Goal: Task Accomplishment & Management: Use online tool/utility

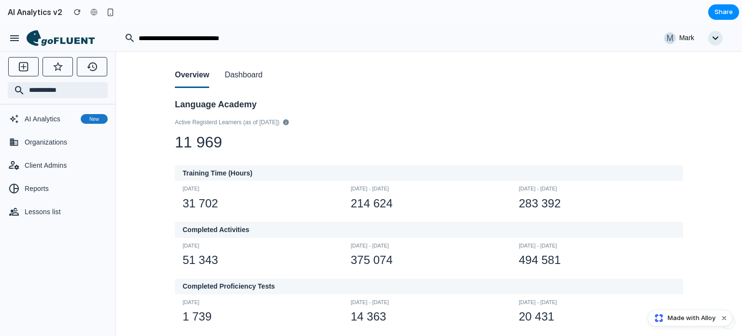
click at [239, 77] on button "Dashboard" at bounding box center [243, 75] width 38 height 25
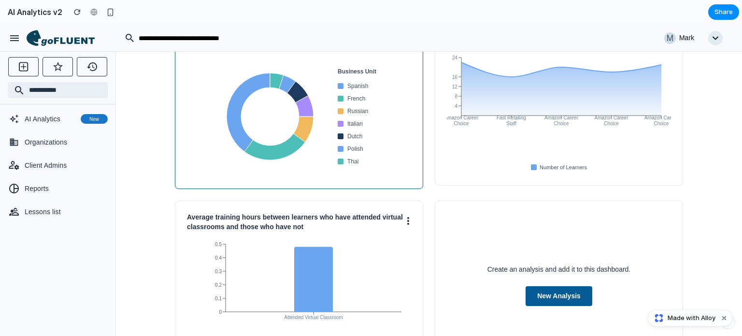
scroll to position [140, 0]
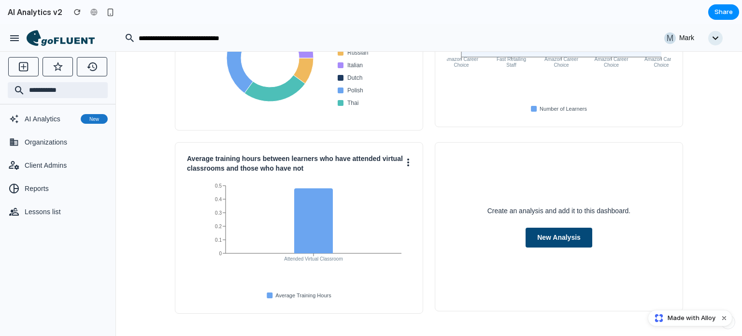
click at [568, 237] on button "New Analysis" at bounding box center [558, 237] width 67 height 20
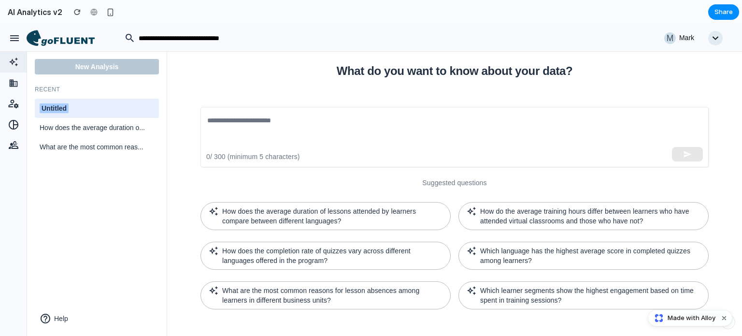
click at [94, 100] on div "Untitled" at bounding box center [97, 107] width 124 height 19
click at [55, 109] on input "********" at bounding box center [97, 108] width 114 height 12
type input "**********"
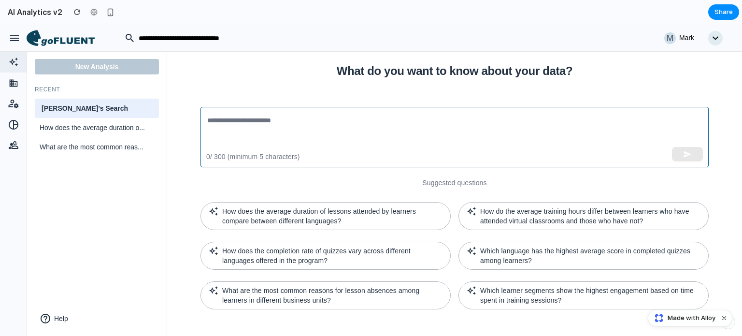
drag, startPoint x: 257, startPoint y: 123, endPoint x: 263, endPoint y: 123, distance: 6.3
click at [257, 123] on textarea at bounding box center [454, 137] width 494 height 44
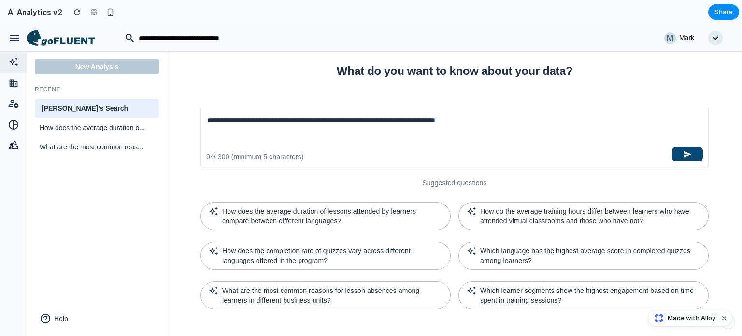
type textarea "**********"
click at [695, 154] on button "button" at bounding box center [687, 154] width 31 height 14
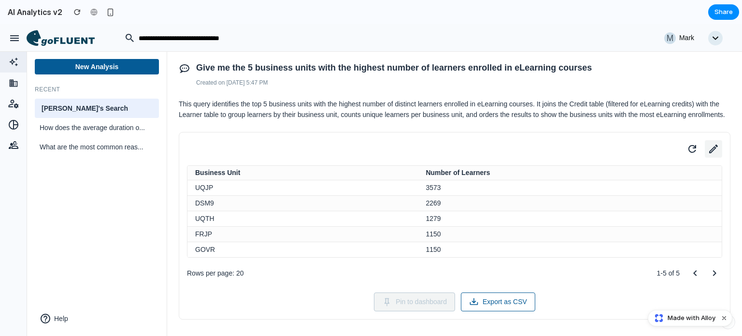
click at [709, 153] on icon at bounding box center [713, 148] width 9 height 9
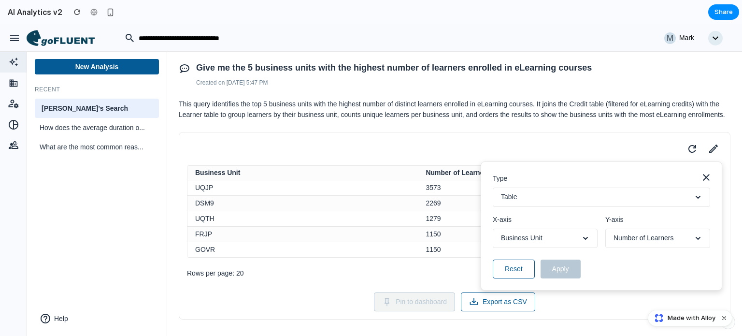
click at [601, 201] on button "Table" at bounding box center [600, 196] width 217 height 19
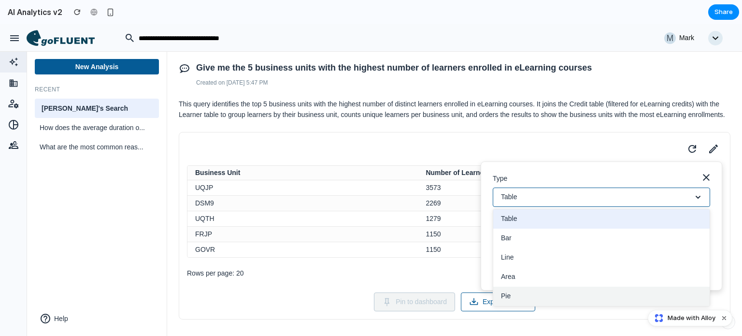
click at [536, 302] on button "Pie" at bounding box center [601, 295] width 216 height 19
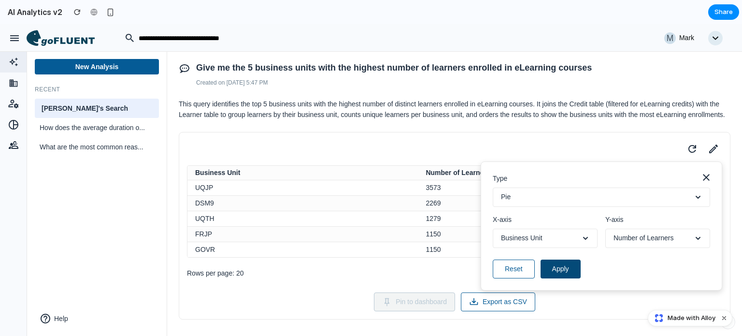
click at [554, 278] on button "Apply" at bounding box center [560, 268] width 40 height 19
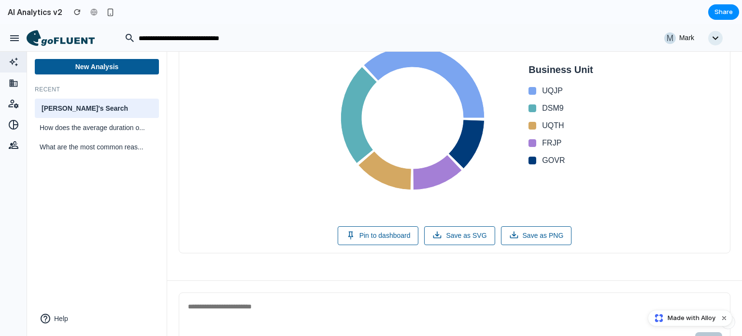
scroll to position [145, 0]
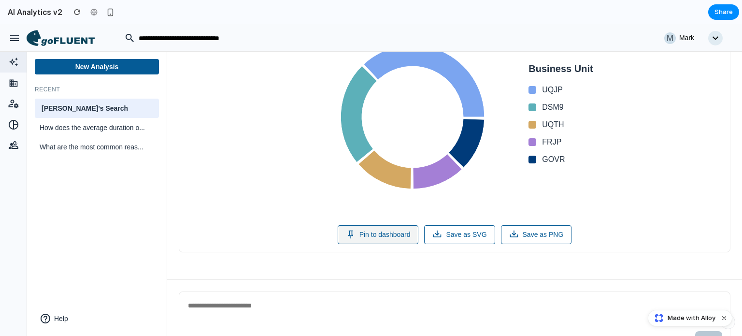
click at [388, 244] on button "Pin to dashboard" at bounding box center [377, 234] width 81 height 19
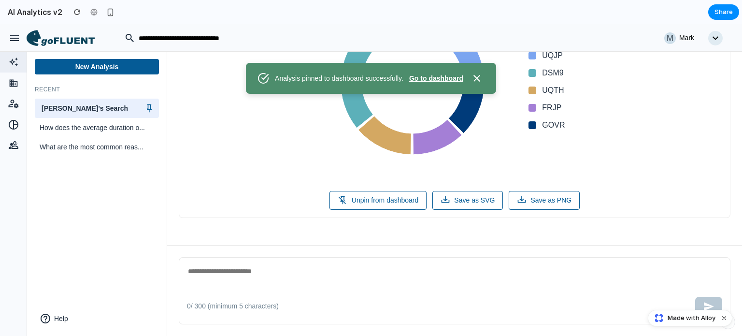
scroll to position [0, 0]
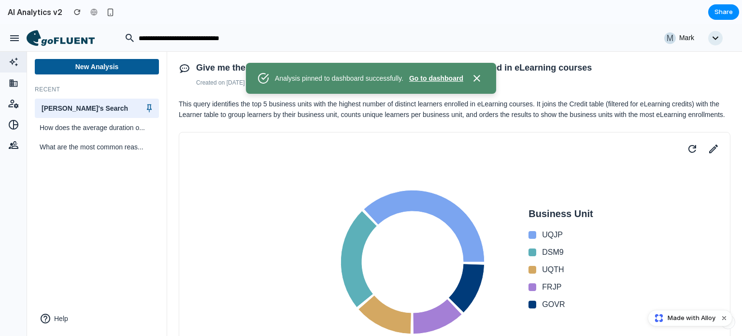
click at [11, 64] on icon at bounding box center [13, 62] width 13 height 10
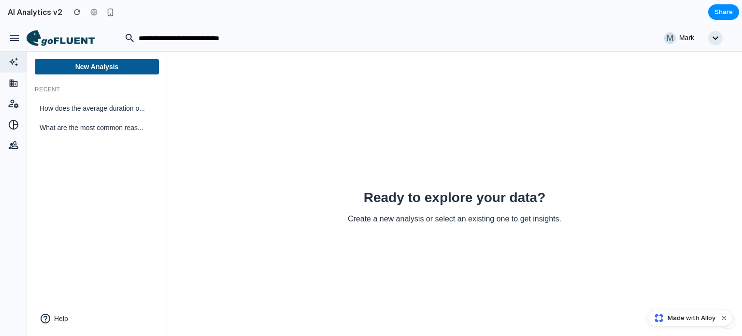
click at [80, 42] on icon at bounding box center [61, 38] width 68 height 16
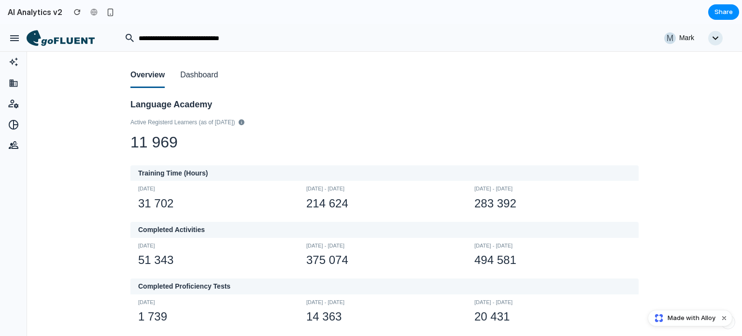
click at [198, 77] on button "Dashboard" at bounding box center [199, 75] width 38 height 25
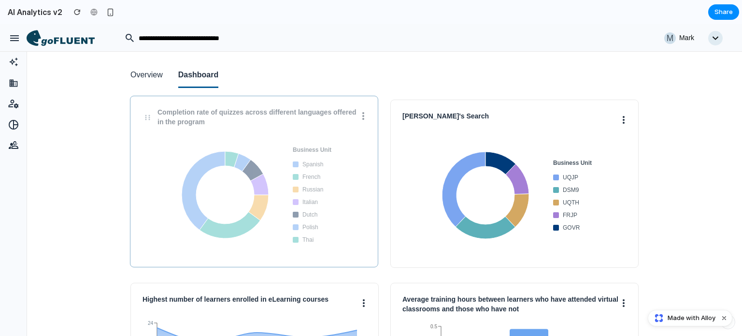
drag, startPoint x: 472, startPoint y: 113, endPoint x: 211, endPoint y: 110, distance: 260.7
click at [211, 110] on h3 "Completion rate of quizzes across different languages offered in the program" at bounding box center [258, 117] width 203 height 19
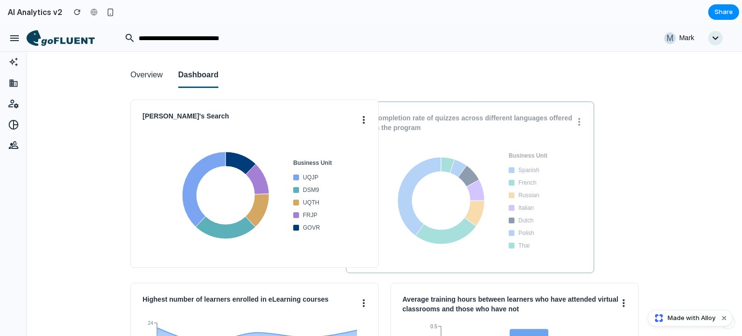
drag, startPoint x: 268, startPoint y: 115, endPoint x: 484, endPoint y: 117, distance: 215.3
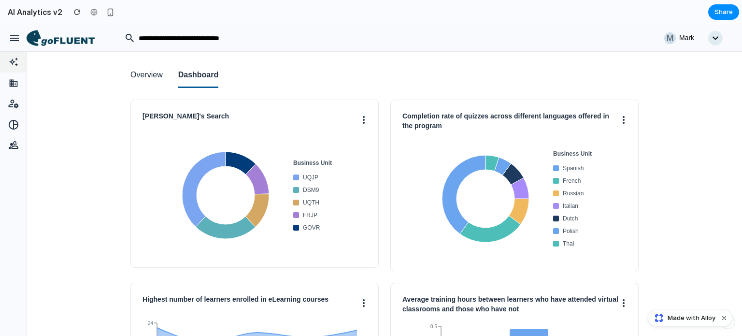
click at [17, 62] on icon at bounding box center [13, 62] width 13 height 10
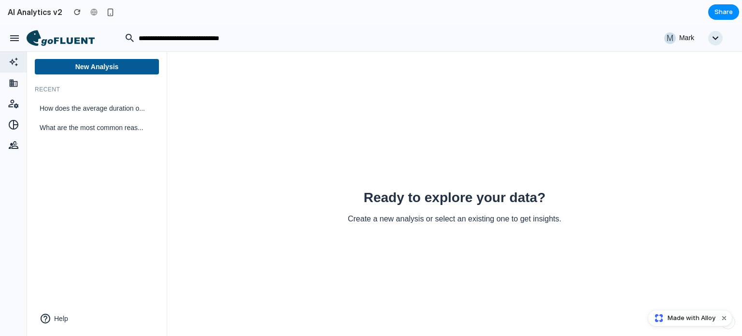
click at [10, 63] on icon at bounding box center [13, 62] width 13 height 10
click at [87, 65] on button "New Analysis" at bounding box center [97, 66] width 124 height 15
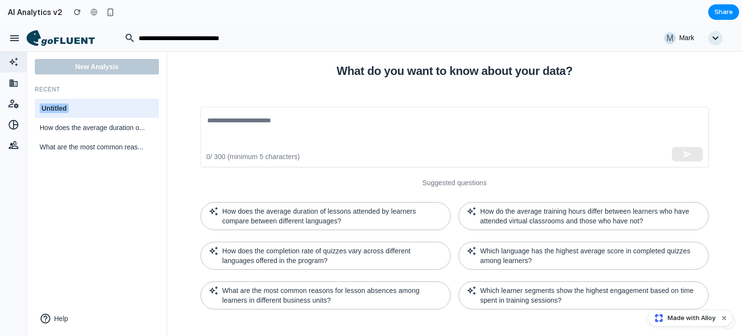
click at [108, 92] on h3 "Recent" at bounding box center [97, 89] width 124 height 7
click at [123, 106] on div "Untitled" at bounding box center [97, 108] width 114 height 10
click at [122, 107] on input "********" at bounding box center [97, 108] width 114 height 12
type input "**********"
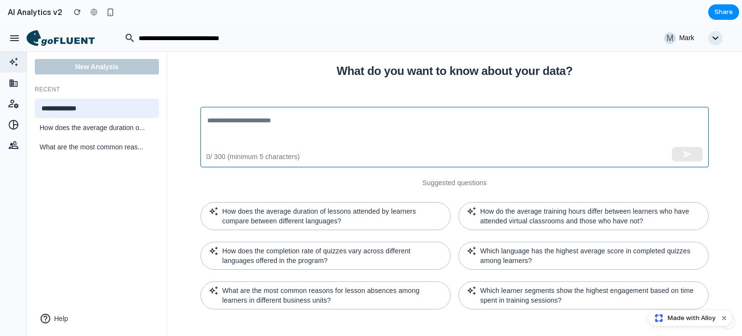
click at [270, 131] on textarea at bounding box center [454, 137] width 494 height 44
type textarea "*"
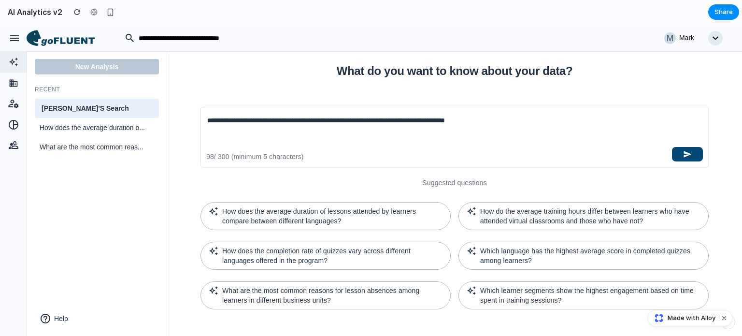
type textarea "**********"
click at [682, 152] on button "button" at bounding box center [687, 154] width 31 height 14
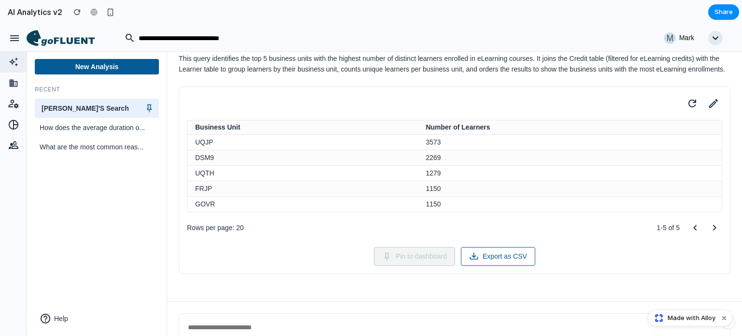
scroll to position [97, 0]
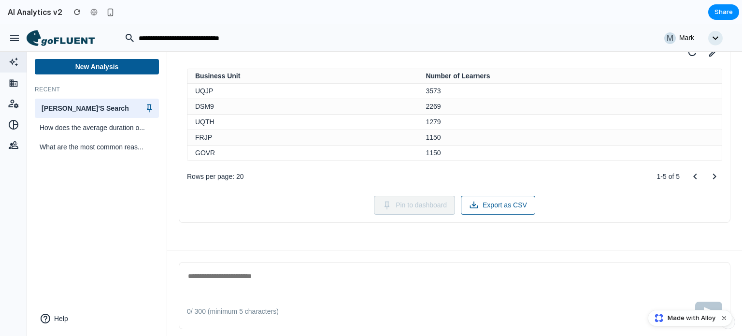
click at [152, 108] on icon at bounding box center [149, 108] width 10 height 10
click at [361, 250] on div "Give me the 5 business units with the highest number of learners enrolled in th…" at bounding box center [454, 102] width 575 height 295
click at [151, 107] on icon at bounding box center [149, 108] width 10 height 10
click at [450, 269] on div "0 / 300 (minimum 5 characters)" at bounding box center [454, 295] width 575 height 91
click at [78, 131] on span "How does the average duration o..." at bounding box center [91, 128] width 103 height 10
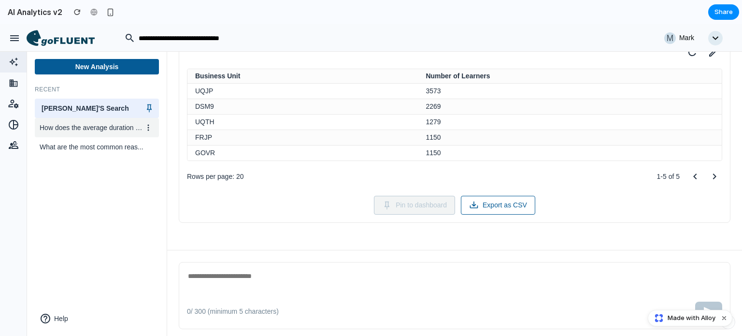
click at [106, 128] on span "How does the average duration o..." at bounding box center [91, 128] width 103 height 10
click at [111, 142] on div "What are the most common reas..." at bounding box center [97, 146] width 124 height 19
click at [106, 115] on div "Luke'S Search" at bounding box center [97, 107] width 124 height 19
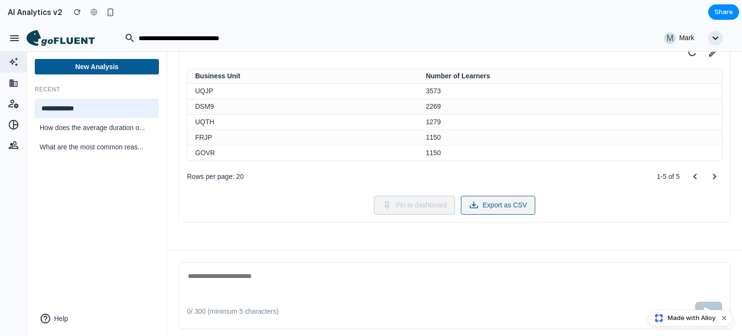
click at [490, 214] on button "Export as CSV" at bounding box center [498, 205] width 74 height 19
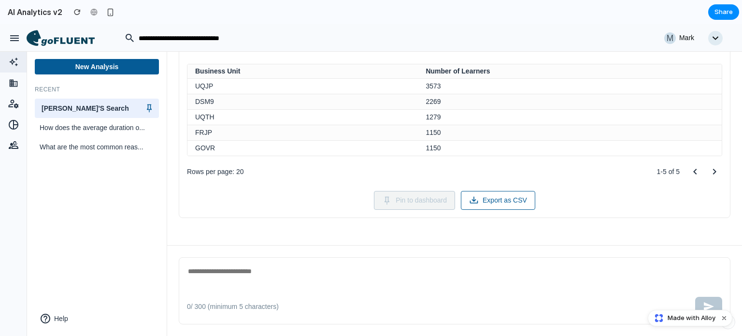
scroll to position [111, 0]
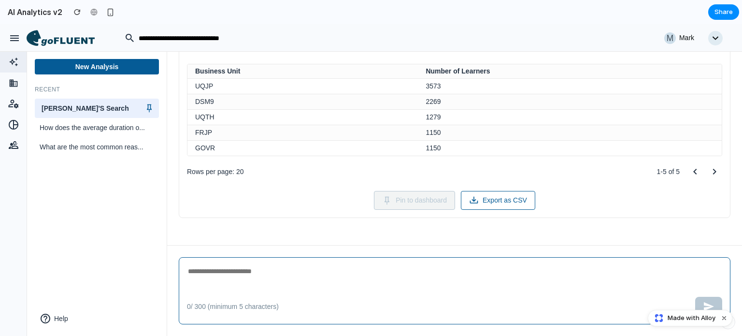
click at [390, 269] on textarea at bounding box center [454, 277] width 535 height 24
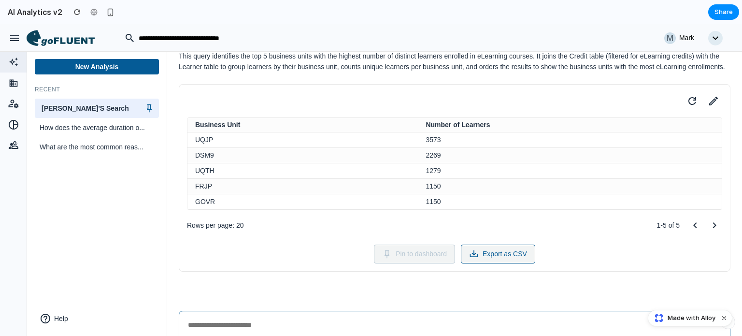
scroll to position [0, 0]
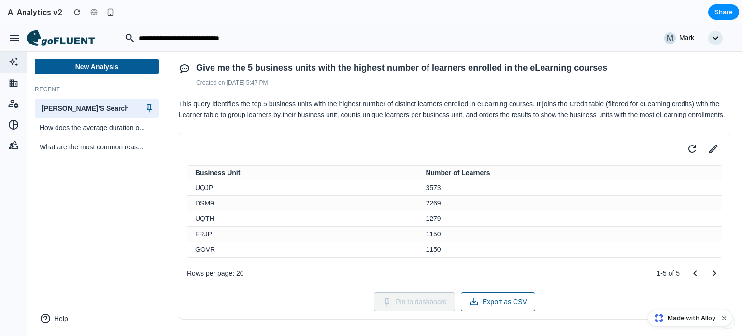
click at [12, 59] on icon at bounding box center [13, 61] width 9 height 9
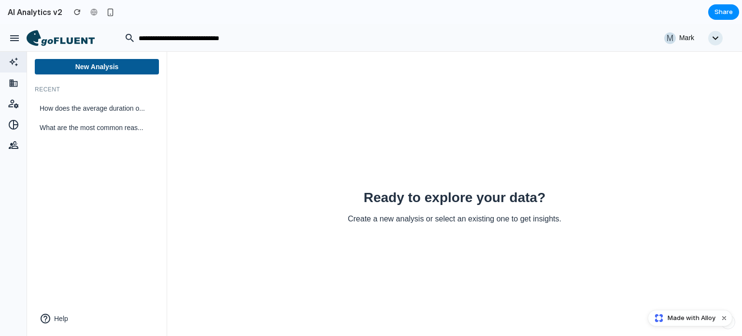
click at [56, 38] on icon at bounding box center [68, 41] width 54 height 8
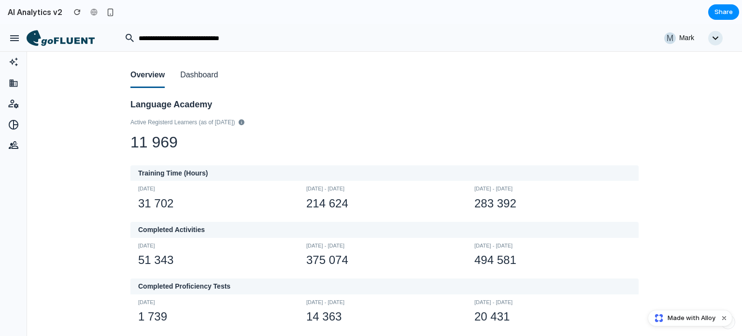
click at [192, 78] on button "Dashboard" at bounding box center [199, 75] width 38 height 25
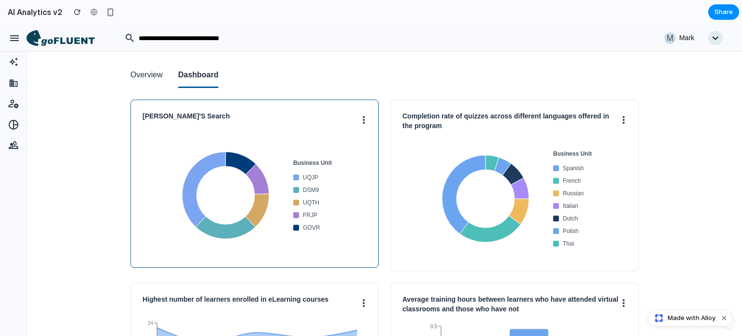
click at [361, 119] on button at bounding box center [364, 119] width 6 height 15
click at [347, 162] on button "Edit" at bounding box center [328, 164] width 76 height 23
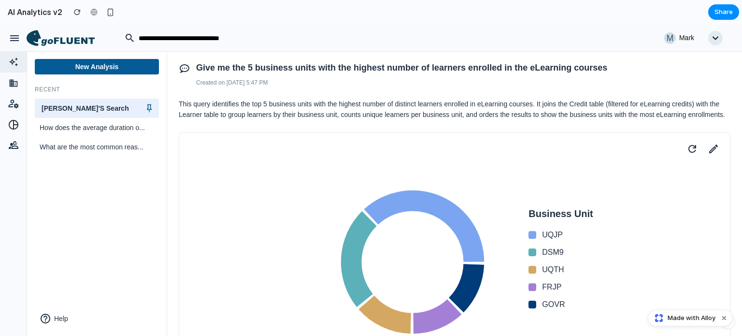
click at [77, 42] on icon at bounding box center [61, 38] width 68 height 16
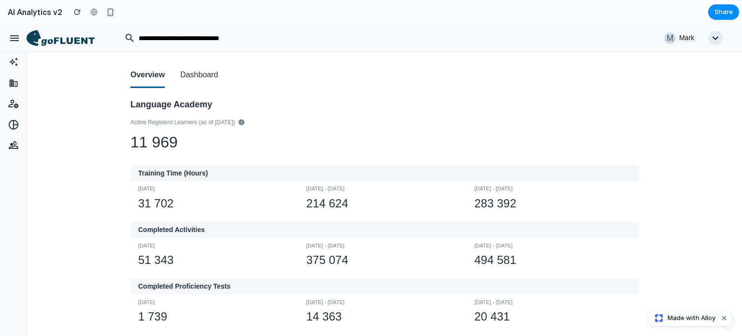
click at [214, 75] on button "Dashboard" at bounding box center [199, 75] width 38 height 25
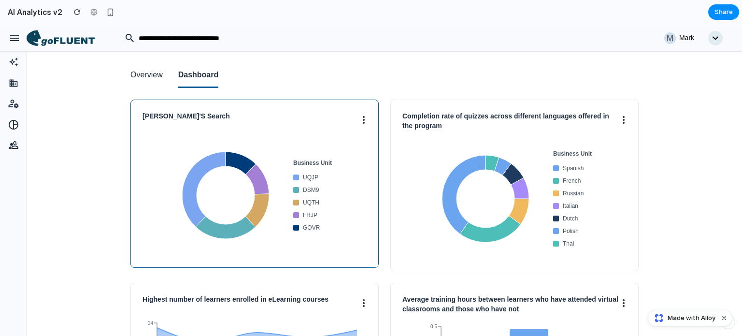
click at [363, 122] on circle at bounding box center [364, 123] width 2 height 2
click at [340, 143] on button "Unpin" at bounding box center [328, 140] width 76 height 23
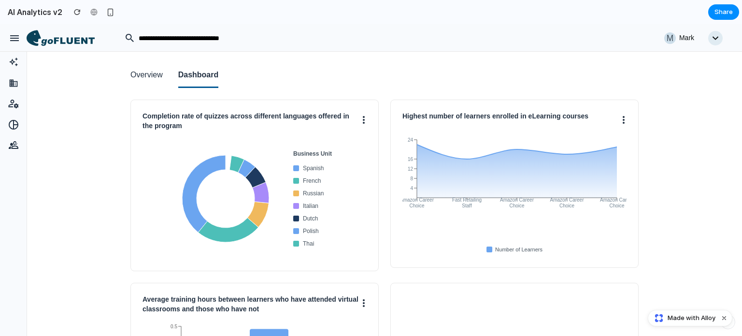
click at [194, 76] on button "Dashboard" at bounding box center [198, 75] width 41 height 25
click at [10, 63] on icon at bounding box center [13, 62] width 13 height 10
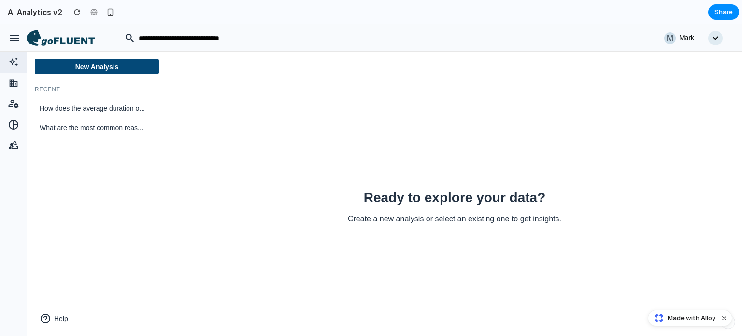
click at [114, 67] on button "New Analysis" at bounding box center [97, 66] width 124 height 15
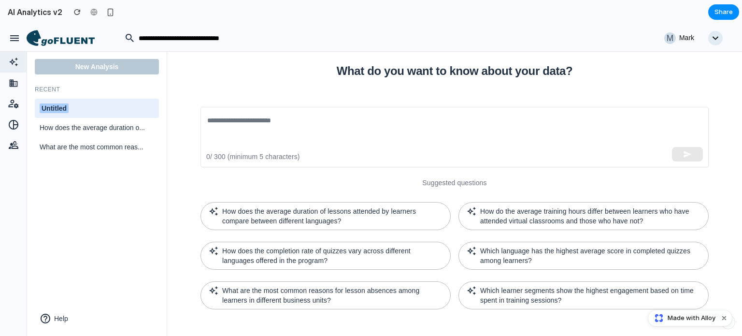
click at [122, 93] on div "Recent Untitled How does the average duration o... What are the most common rea…" at bounding box center [97, 121] width 124 height 70
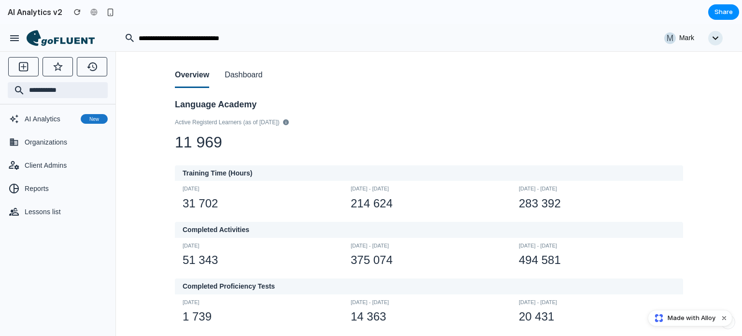
click at [253, 76] on button "Dashboard" at bounding box center [243, 75] width 38 height 25
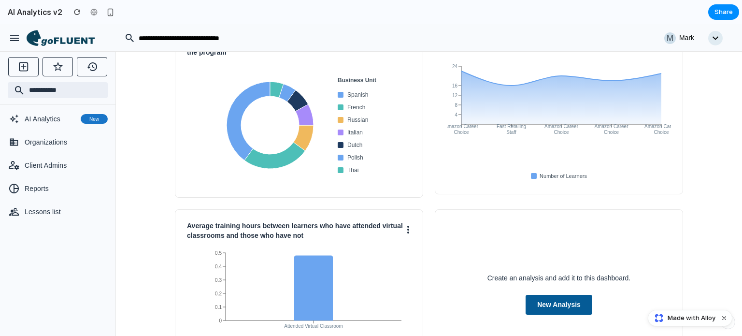
scroll to position [97, 0]
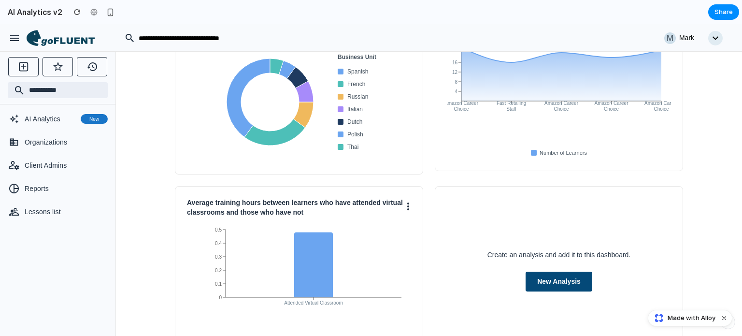
click at [558, 286] on button "New Analysis" at bounding box center [558, 281] width 67 height 20
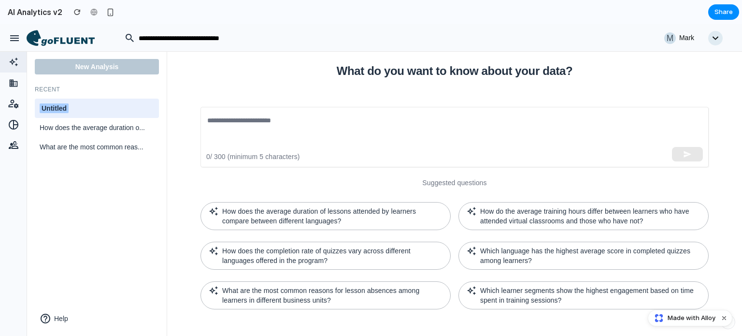
click at [97, 109] on div "Untitled" at bounding box center [97, 108] width 114 height 10
click at [97, 109] on input "********" at bounding box center [97, 108] width 114 height 12
type input "**********"
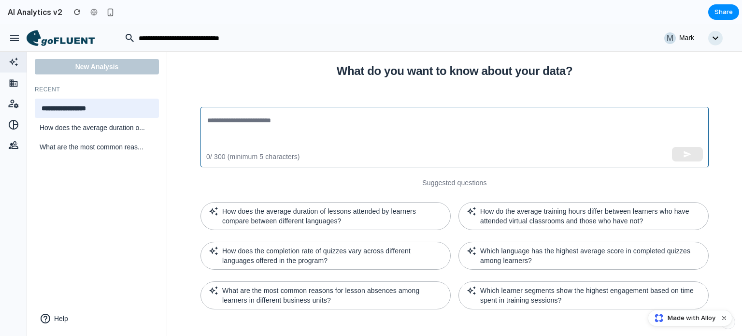
click at [238, 122] on textarea at bounding box center [454, 137] width 494 height 44
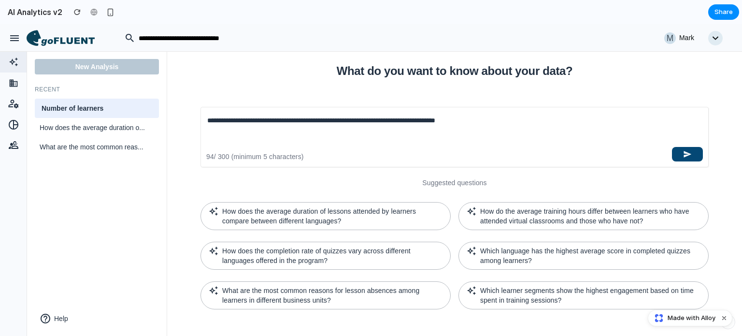
type textarea "**********"
click at [698, 156] on button "button" at bounding box center [687, 154] width 31 height 14
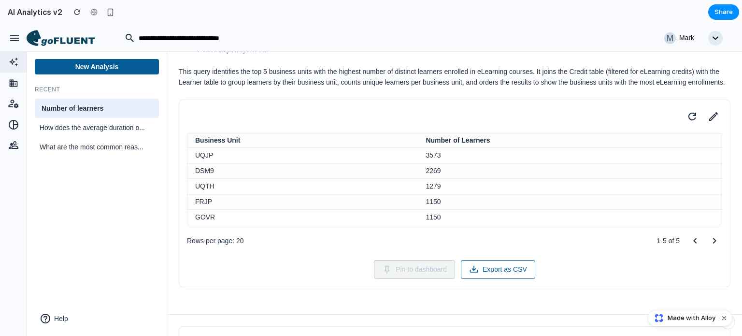
scroll to position [48, 0]
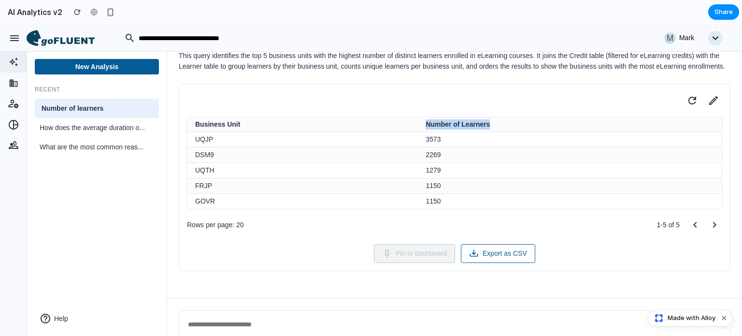
drag, startPoint x: 421, startPoint y: 136, endPoint x: 516, endPoint y: 140, distance: 95.7
click at [516, 132] on th "Number of Learners" at bounding box center [570, 124] width 304 height 14
click at [266, 131] on th "Business Unit" at bounding box center [302, 124] width 230 height 14
click at [707, 107] on icon at bounding box center [713, 101] width 14 height 14
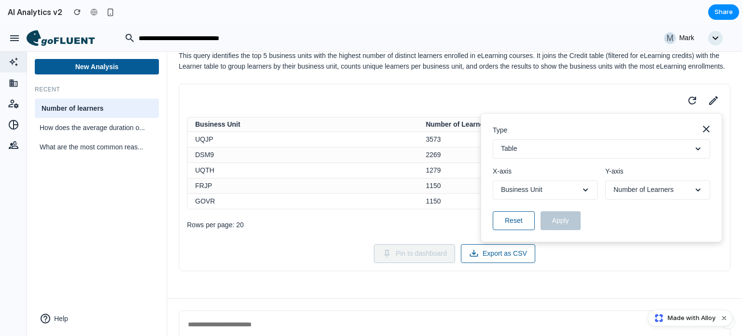
click at [545, 158] on button "Table" at bounding box center [600, 148] width 217 height 19
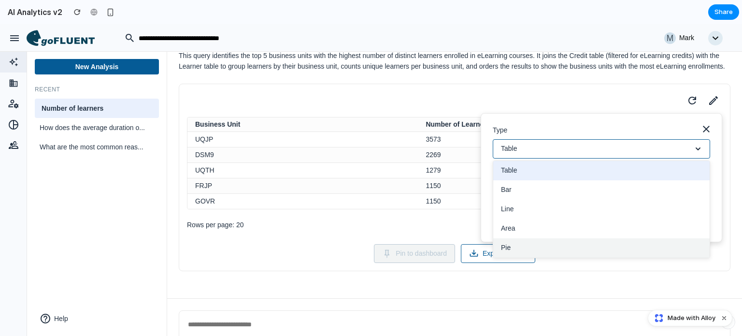
click at [525, 257] on button "Pie" at bounding box center [601, 247] width 216 height 19
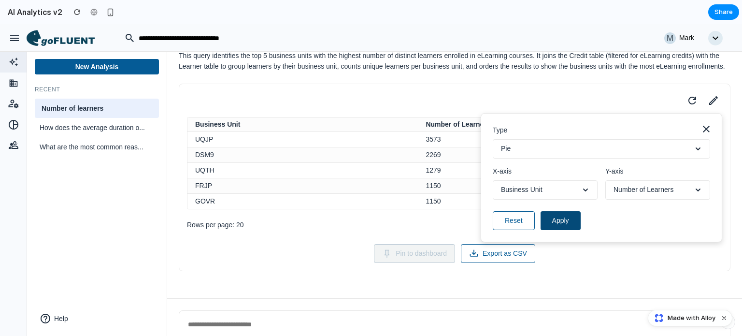
click at [558, 230] on button "Apply" at bounding box center [560, 220] width 40 height 19
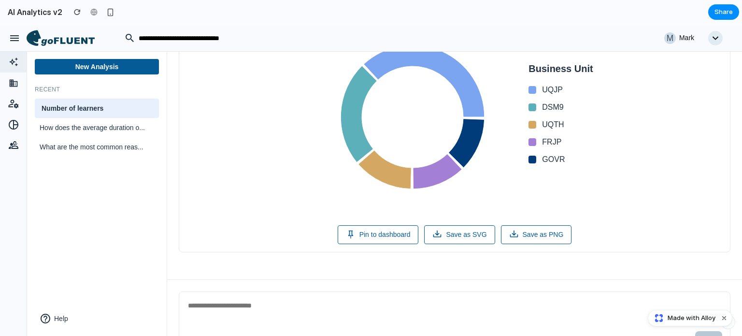
scroll to position [188, 0]
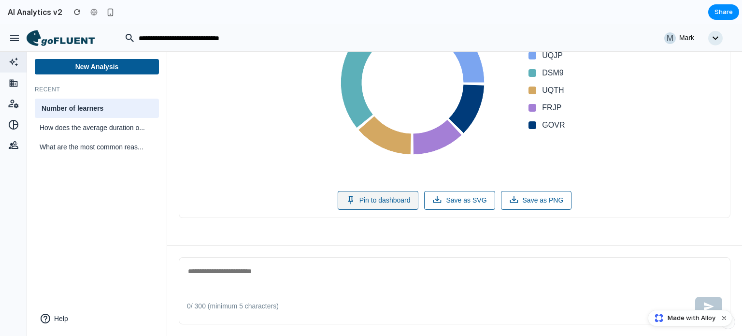
click at [369, 204] on button "Pin to dashboard" at bounding box center [377, 200] width 81 height 19
click at [510, 277] on textarea at bounding box center [454, 277] width 535 height 24
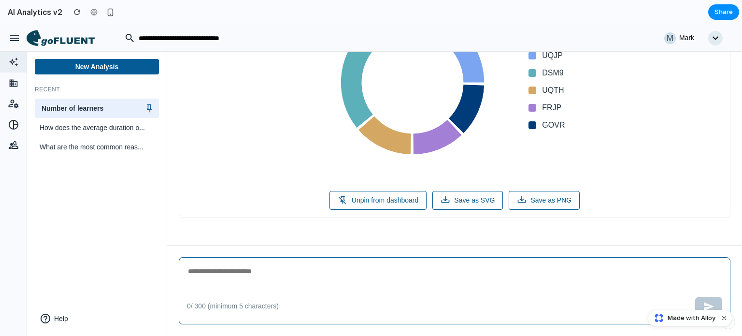
click at [67, 41] on icon at bounding box center [68, 41] width 54 height 8
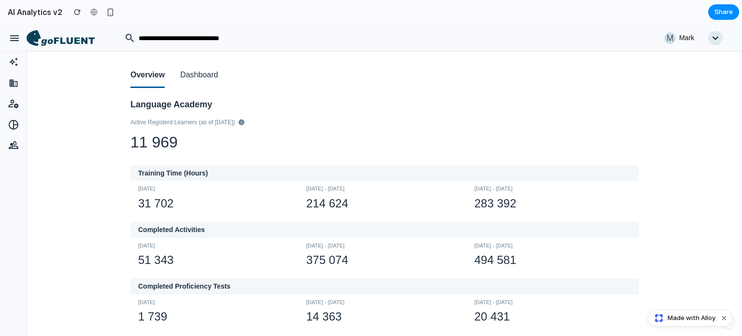
click at [202, 72] on button "Dashboard" at bounding box center [199, 75] width 38 height 25
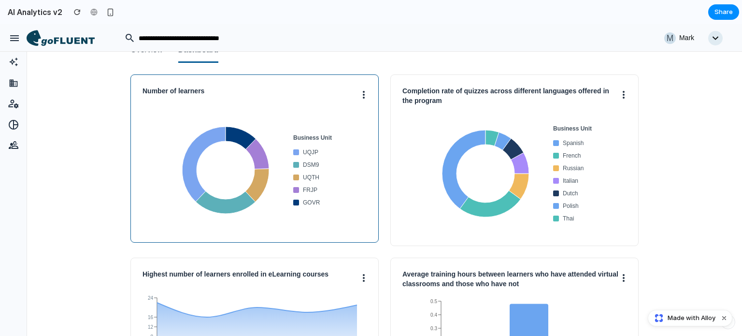
scroll to position [48, 0]
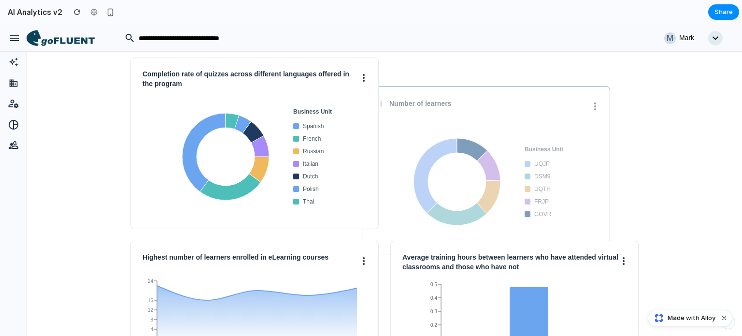
drag, startPoint x: 301, startPoint y: 91, endPoint x: 508, endPoint y: 99, distance: 207.3
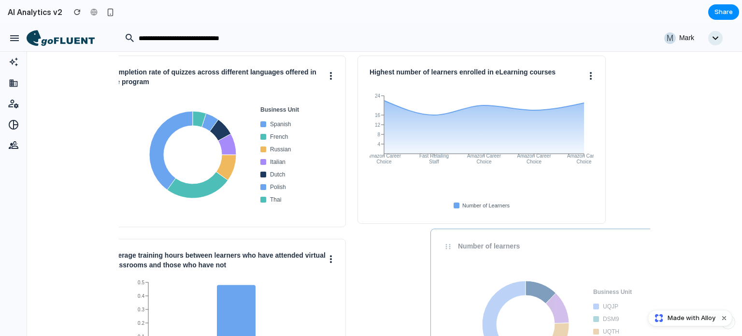
scroll to position [0, 39]
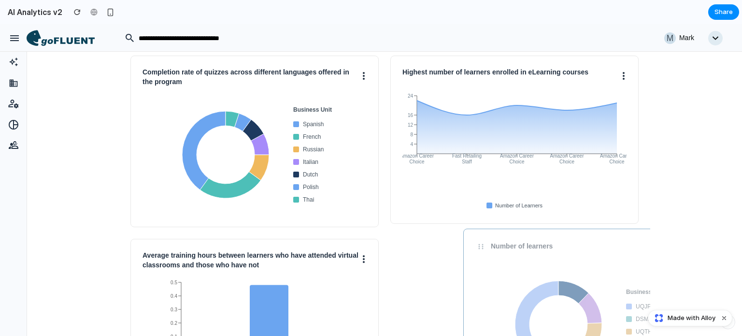
drag, startPoint x: 515, startPoint y: 77, endPoint x: 489, endPoint y: 247, distance: 172.4
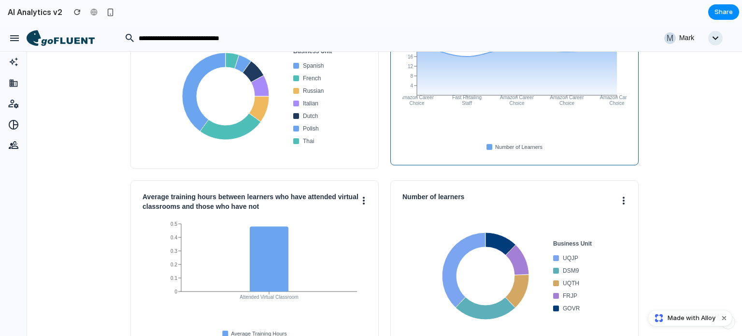
scroll to position [140, 0]
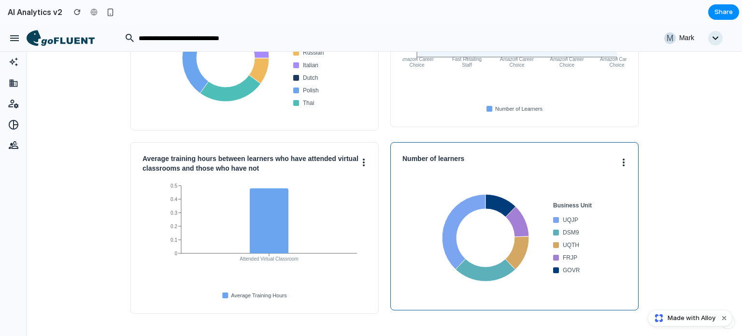
click at [623, 162] on div "Number of learners Business Unit UQJP DSM9 UQTH FRJP GOVR" at bounding box center [514, 226] width 248 height 168
click at [620, 167] on button at bounding box center [623, 161] width 6 height 15
click at [577, 185] on button "Unpin" at bounding box center [587, 183] width 76 height 23
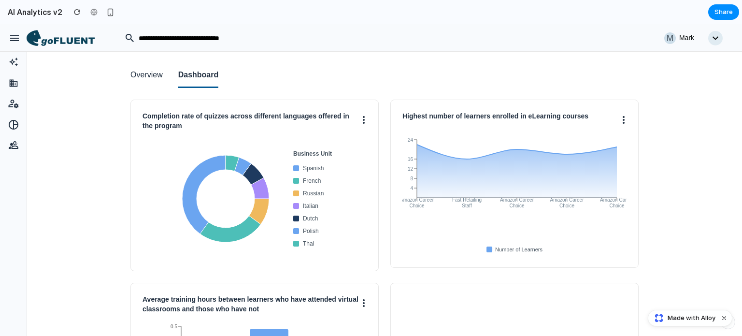
click at [199, 79] on button "Dashboard" at bounding box center [198, 75] width 41 height 25
